Goal: Use online tool/utility

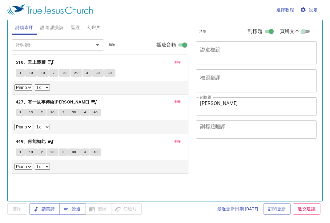
select select "1"
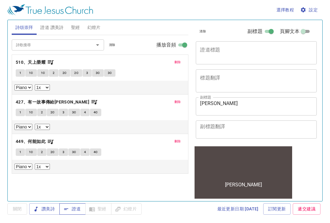
click at [74, 212] on span "證道" at bounding box center [72, 209] width 16 height 8
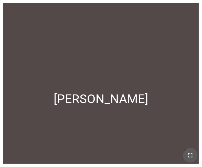
click at [189, 155] on icon "button" at bounding box center [189, 154] width 7 height 7
